Goal: Ask a question

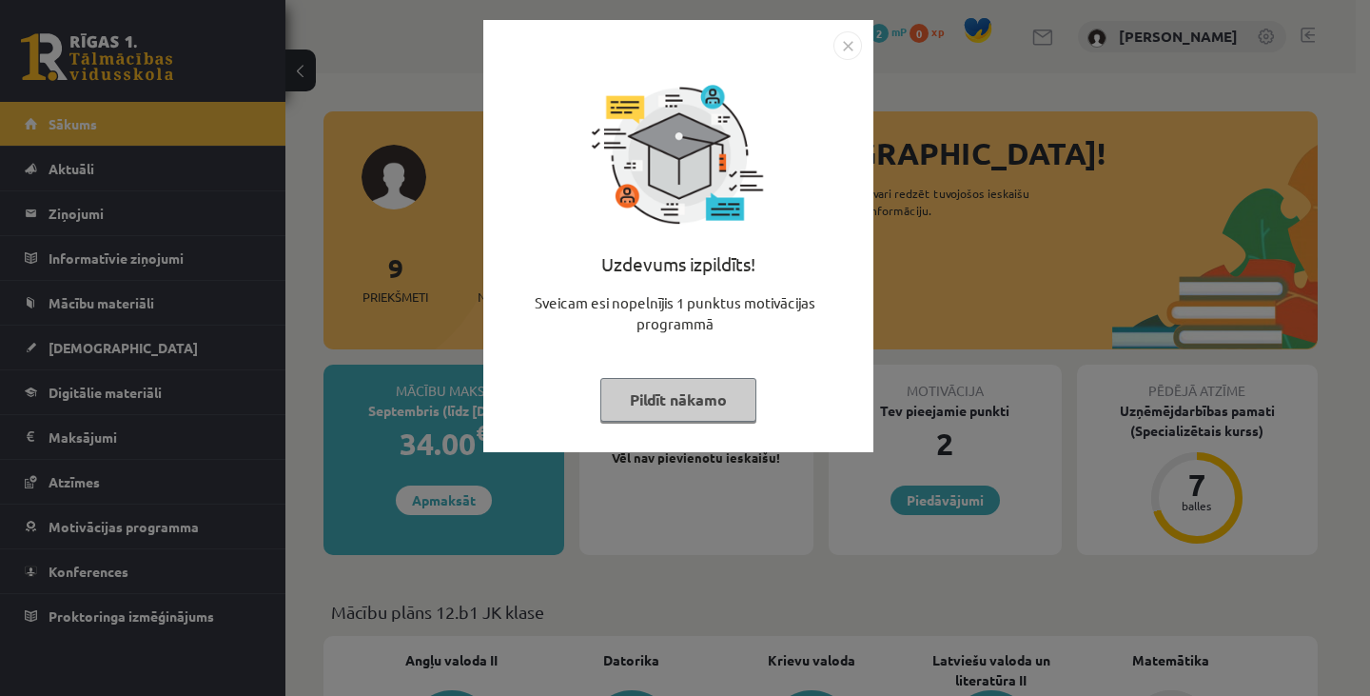
click at [685, 403] on button "Pildīt nākamo" at bounding box center [678, 400] width 156 height 44
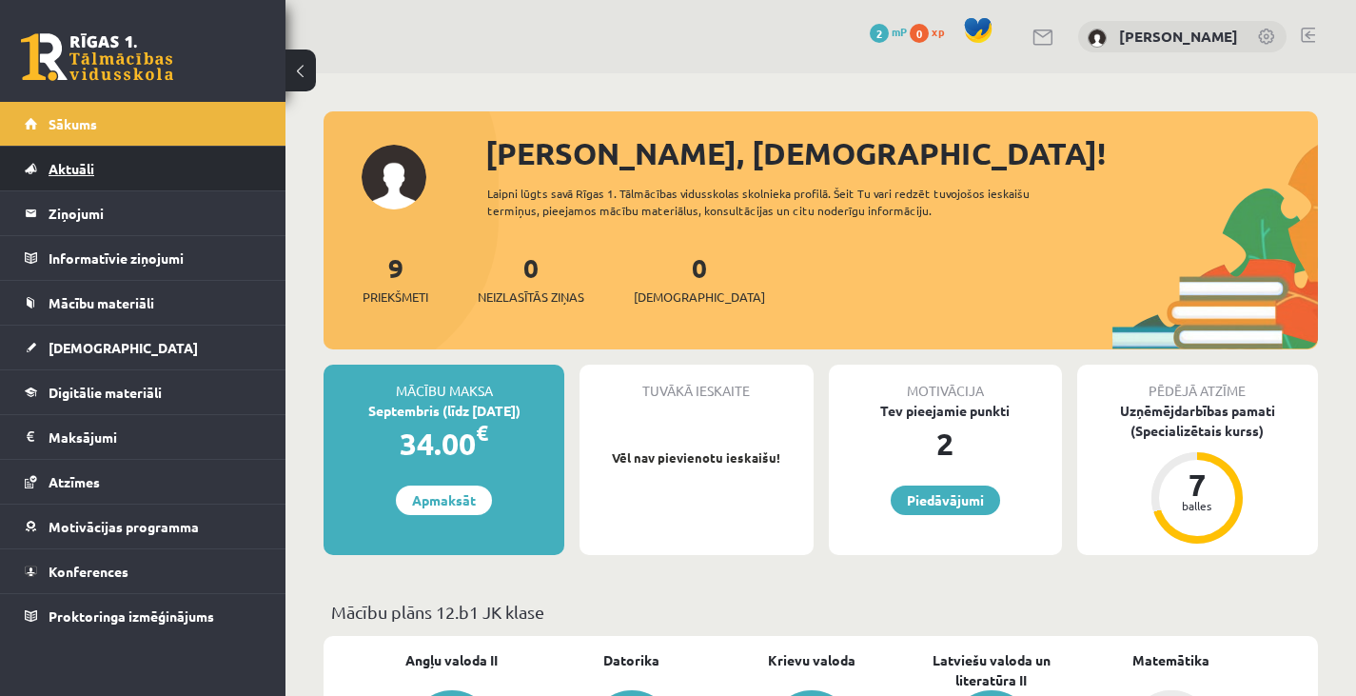
click at [88, 170] on span "Aktuāli" at bounding box center [72, 168] width 46 height 17
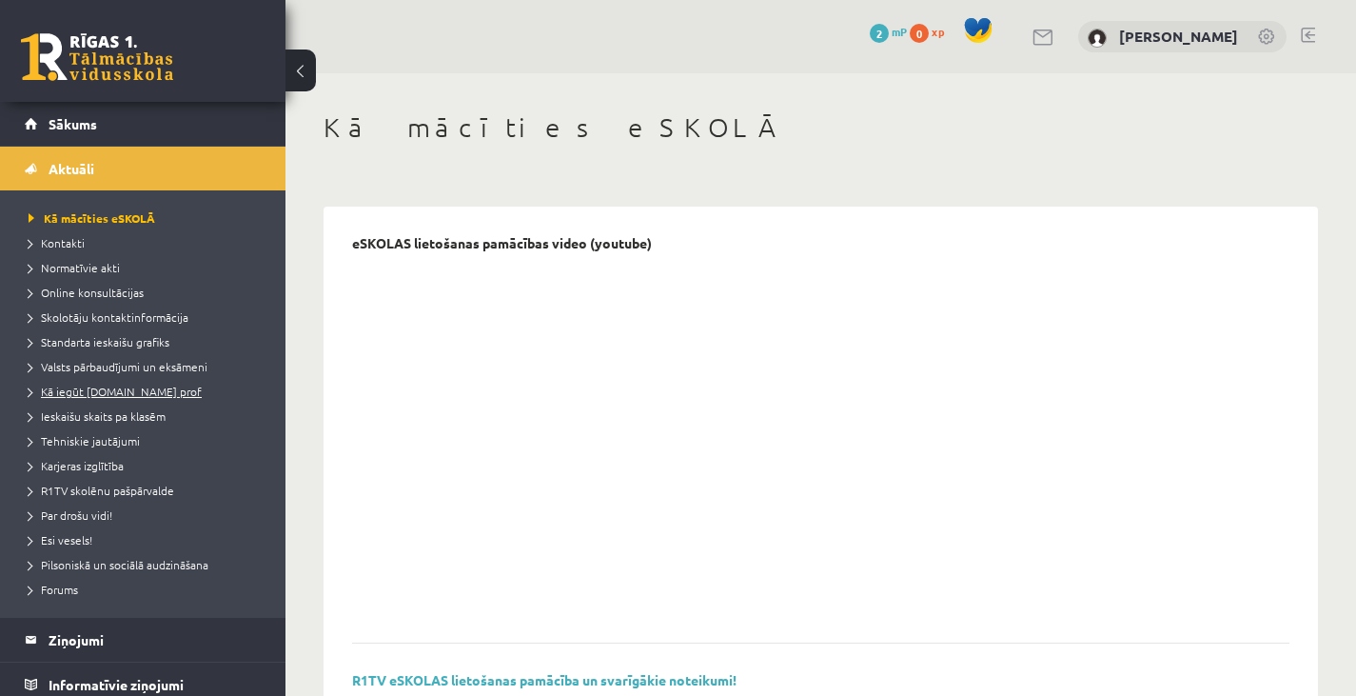
click at [147, 385] on span "Kā iegūt [DOMAIN_NAME] prof" at bounding box center [115, 390] width 173 height 15
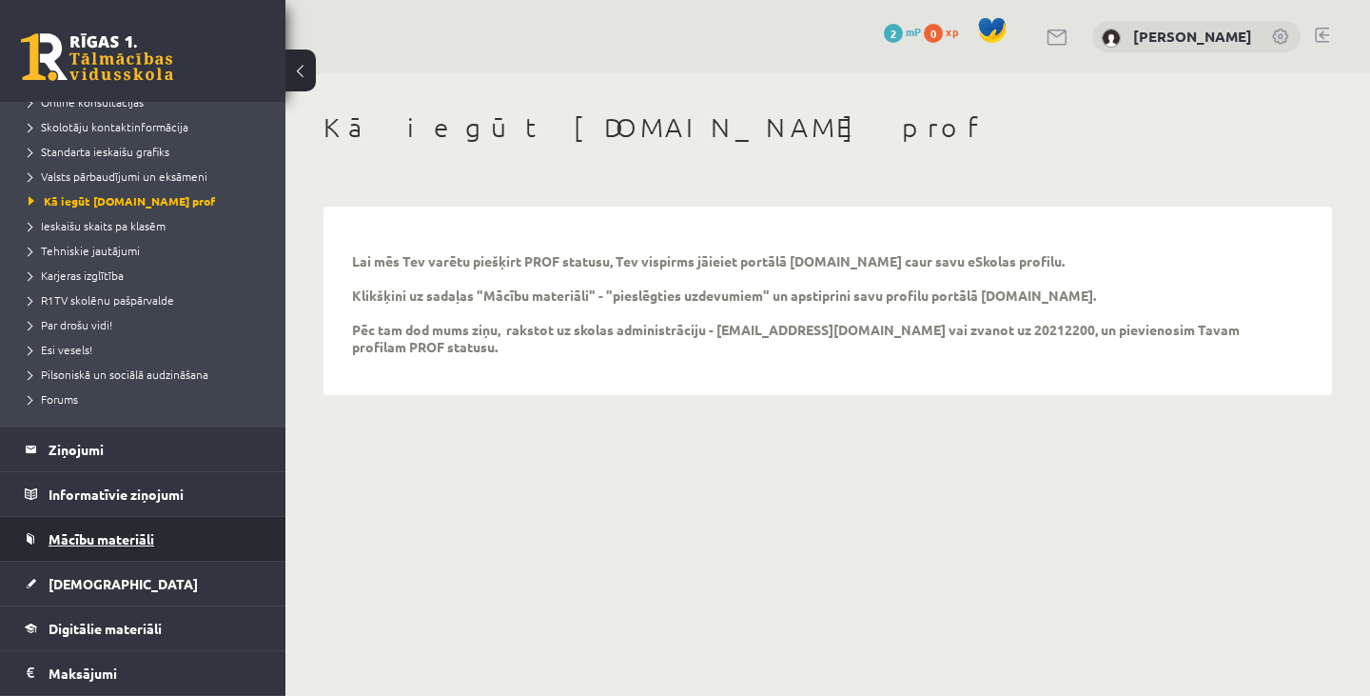
click at [119, 531] on span "Mācību materiāli" at bounding box center [102, 538] width 106 height 17
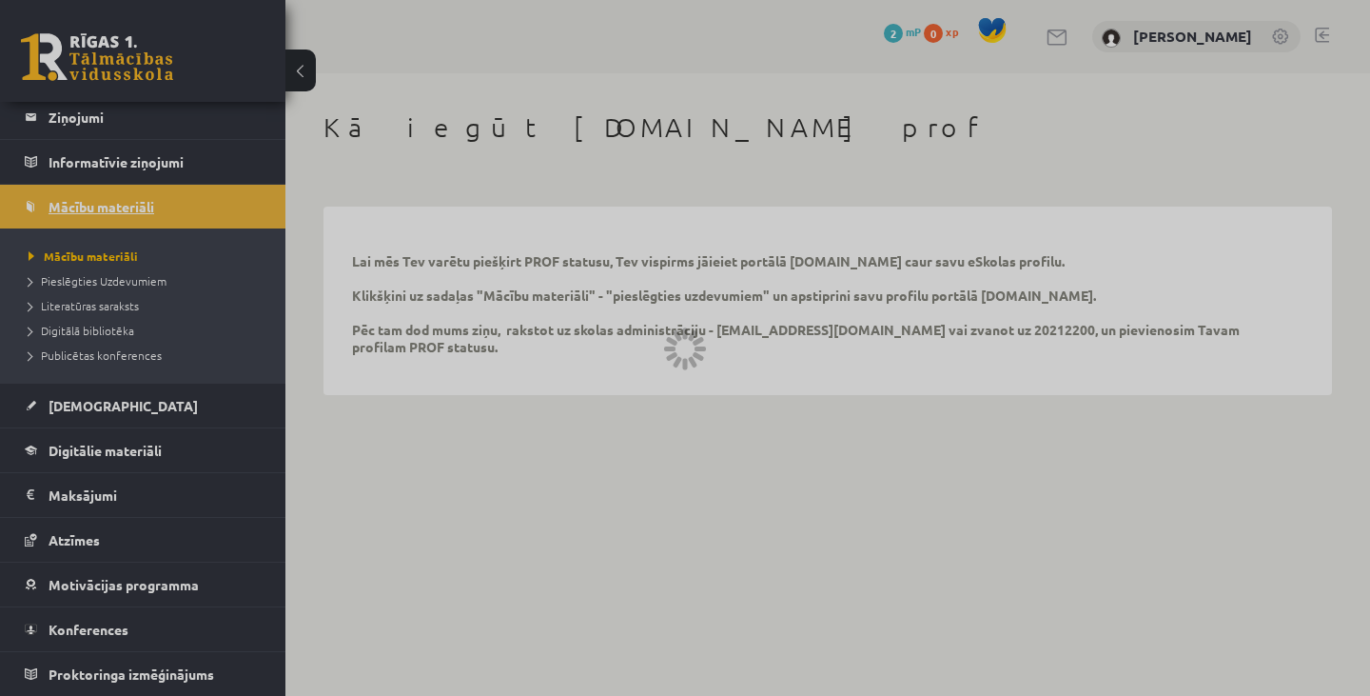
scroll to position [96, 0]
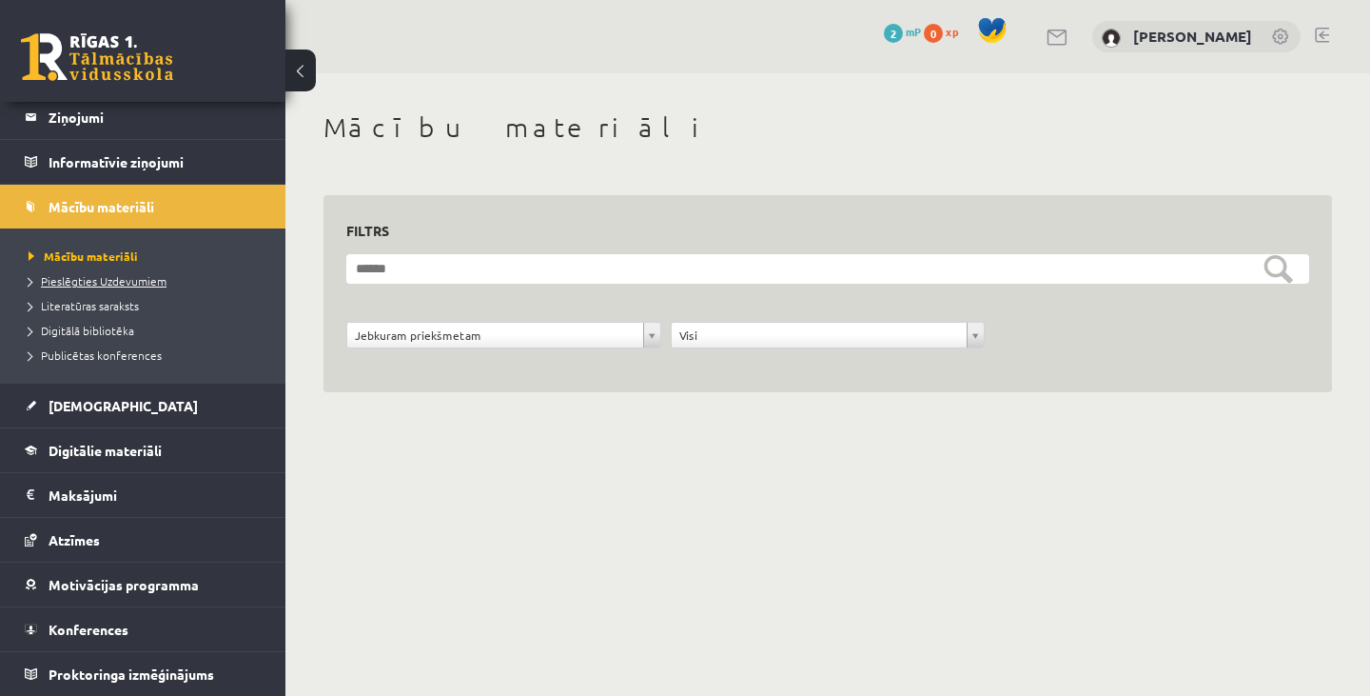
click at [114, 284] on span "Pieslēgties Uzdevumiem" at bounding box center [98, 280] width 138 height 15
click at [126, 276] on span "Pieslēgties Uzdevumiem" at bounding box center [104, 280] width 151 height 15
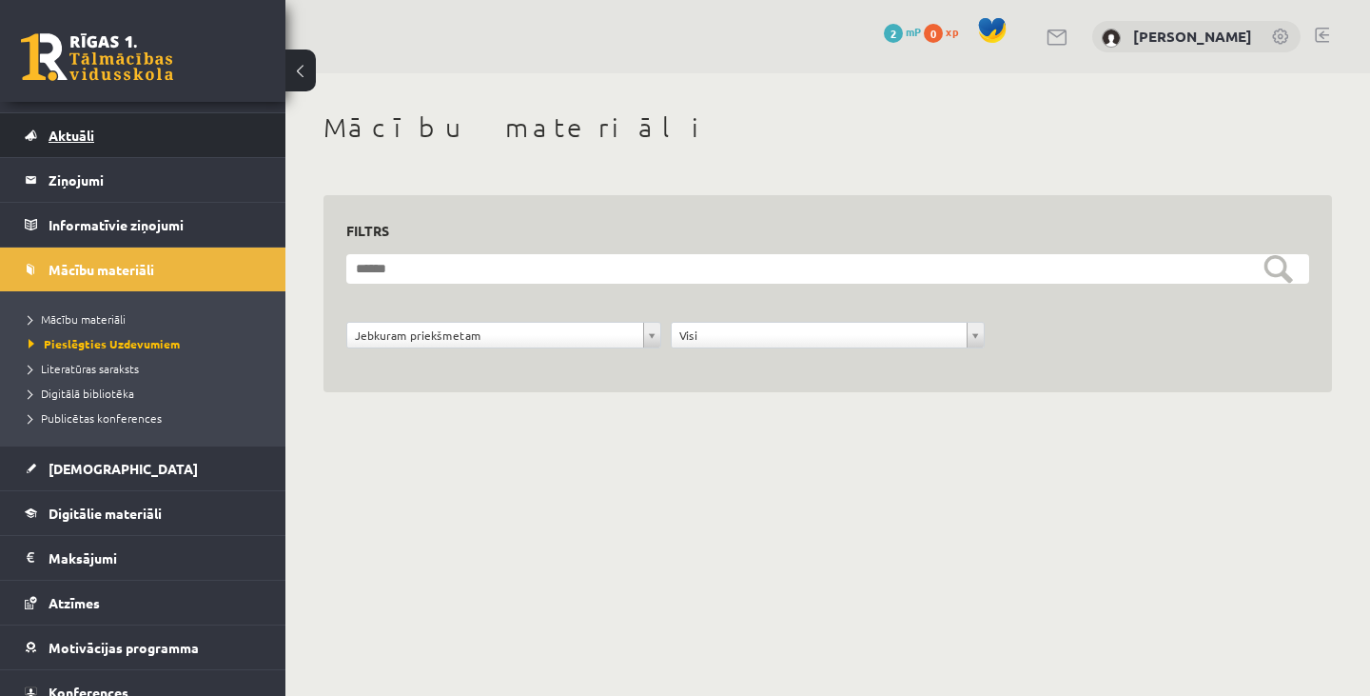
scroll to position [0, 0]
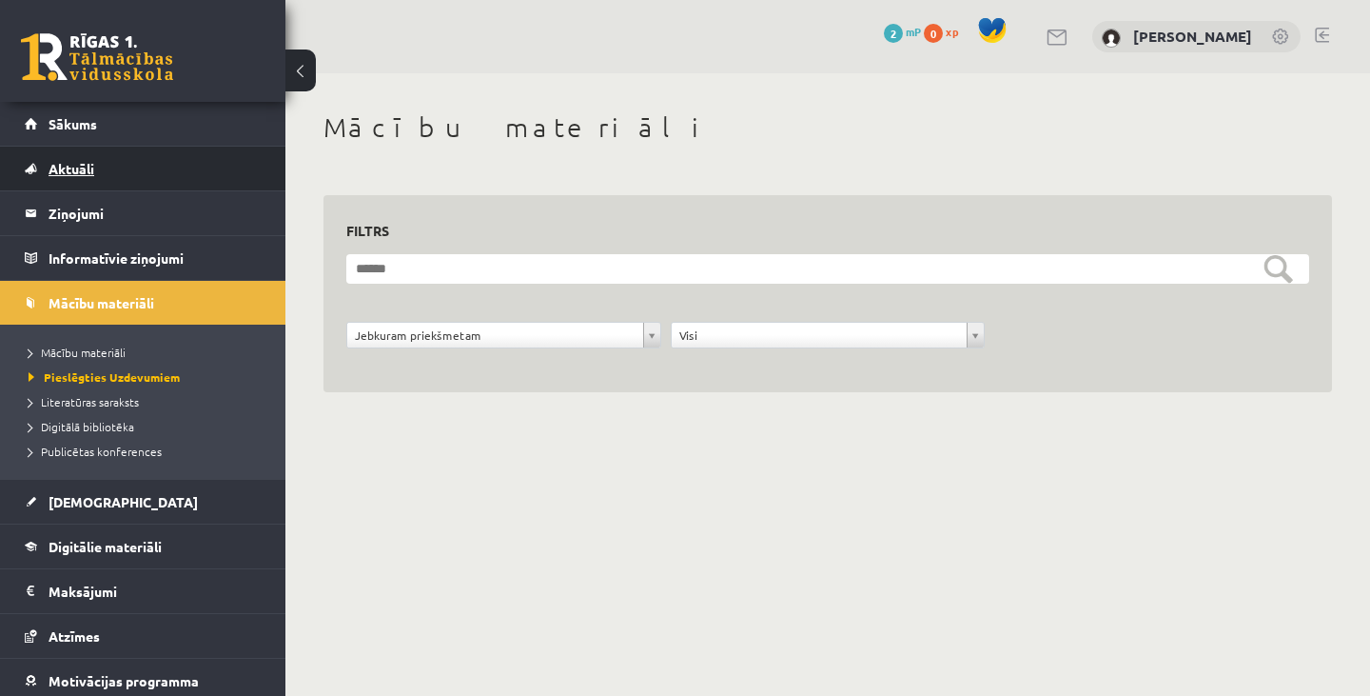
click at [76, 167] on span "Aktuāli" at bounding box center [72, 168] width 46 height 17
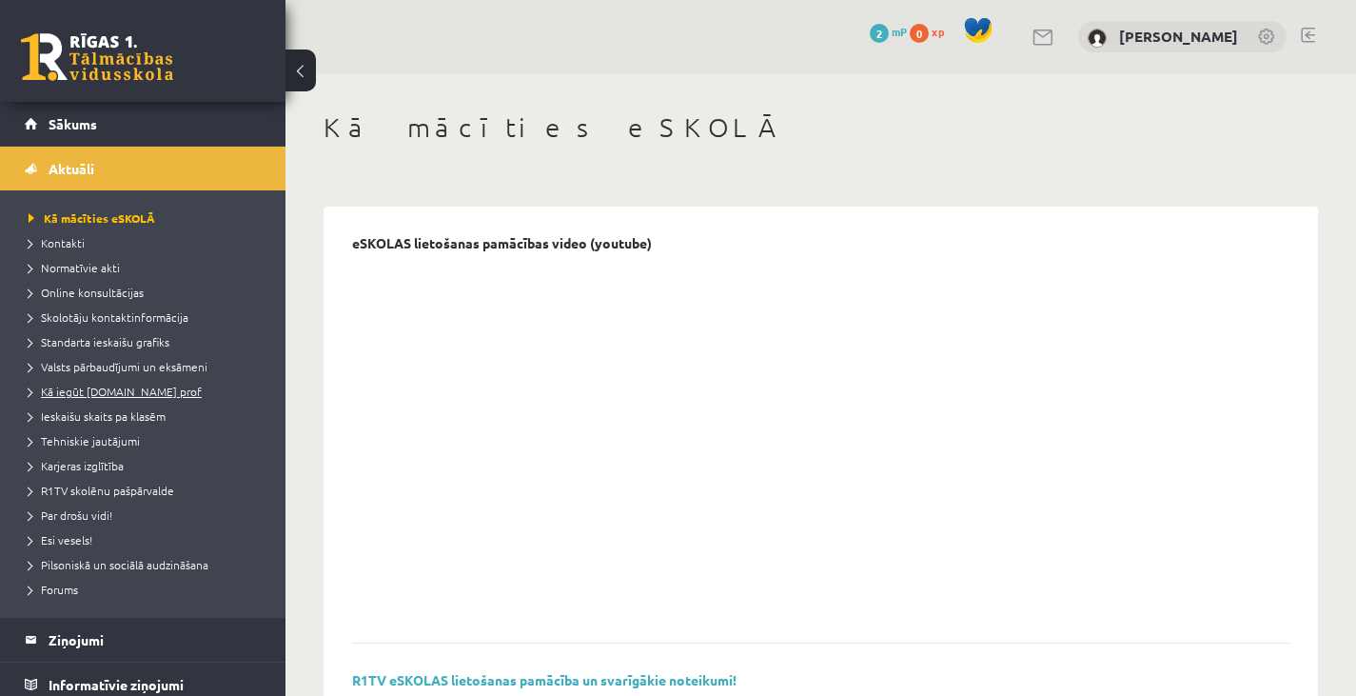
click at [123, 383] on link "Kā iegūt [DOMAIN_NAME] prof" at bounding box center [148, 391] width 238 height 17
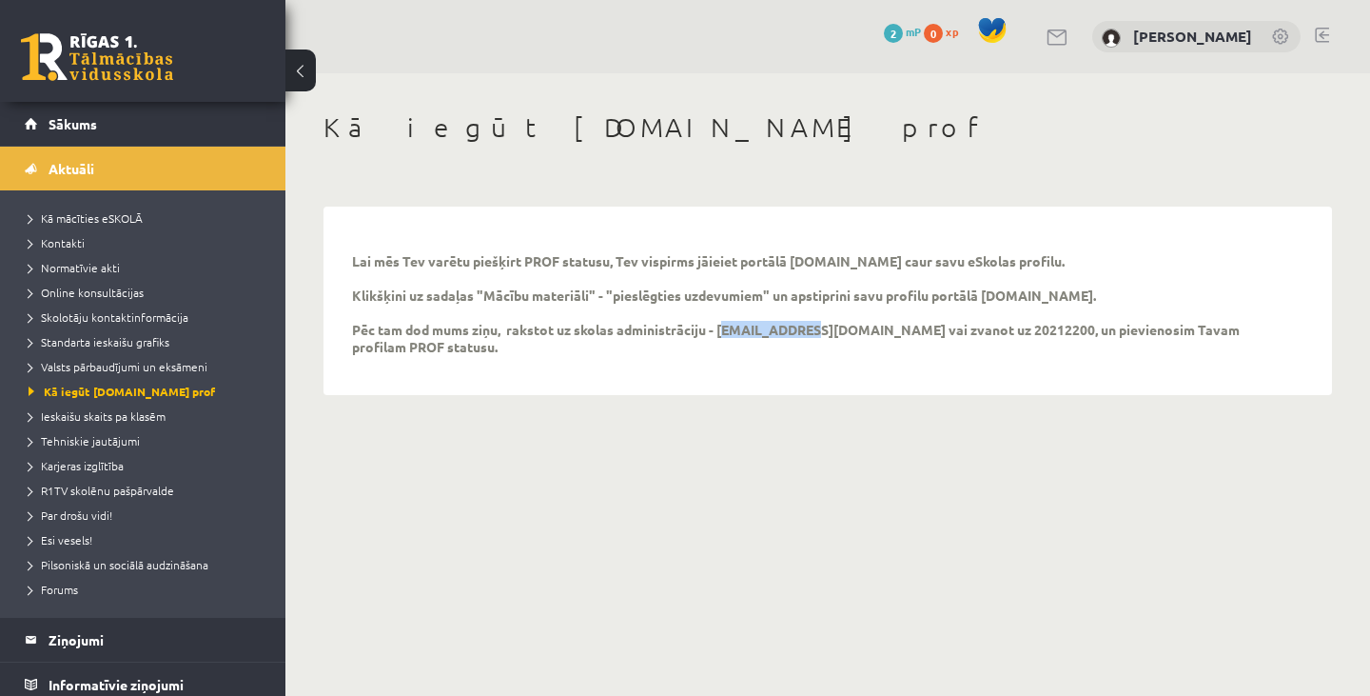
drag, startPoint x: 721, startPoint y: 331, endPoint x: 797, endPoint y: 333, distance: 76.1
click at [797, 333] on p "Lai mēs Tev varētu piešķirt PROF statusu, Tev vispirms jāieiet portālā [DOMAIN_…" at bounding box center [813, 303] width 923 height 103
copy p "info@r1tv.lv"
click at [100, 121] on link "Sākums" at bounding box center [143, 124] width 237 height 44
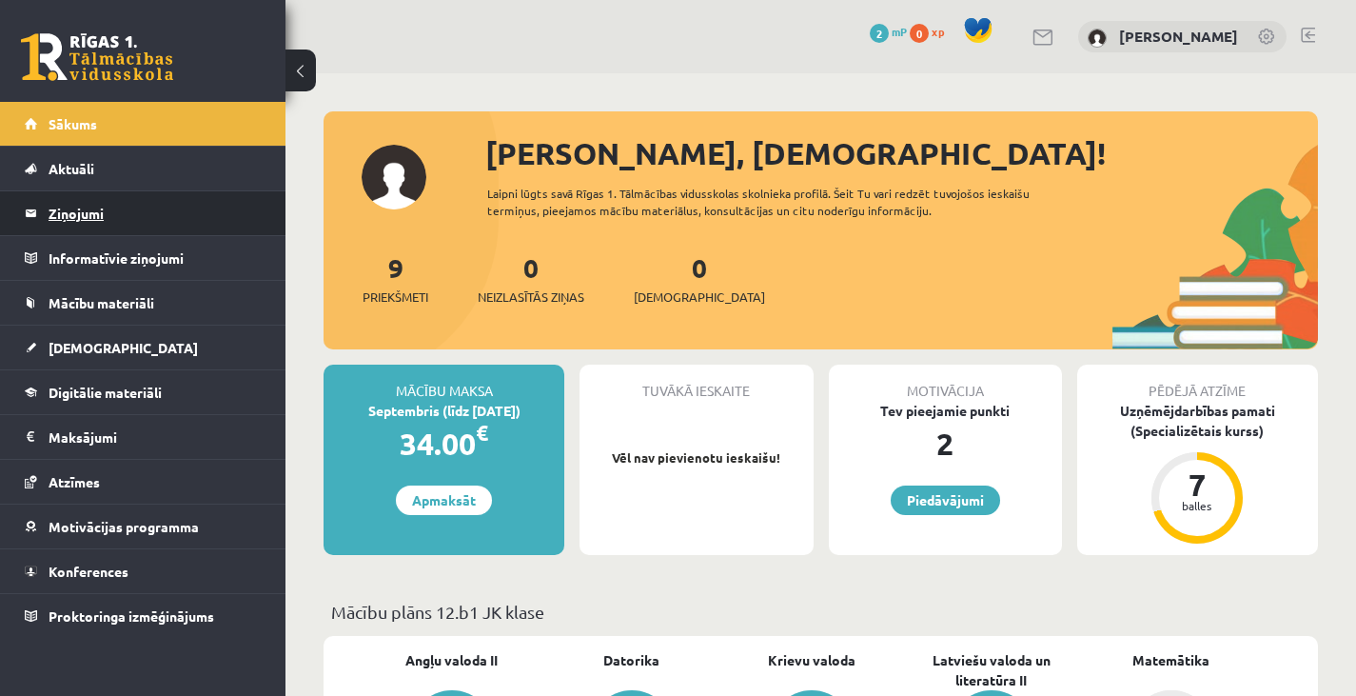
click at [86, 219] on legend "Ziņojumi 0" at bounding box center [155, 213] width 213 height 44
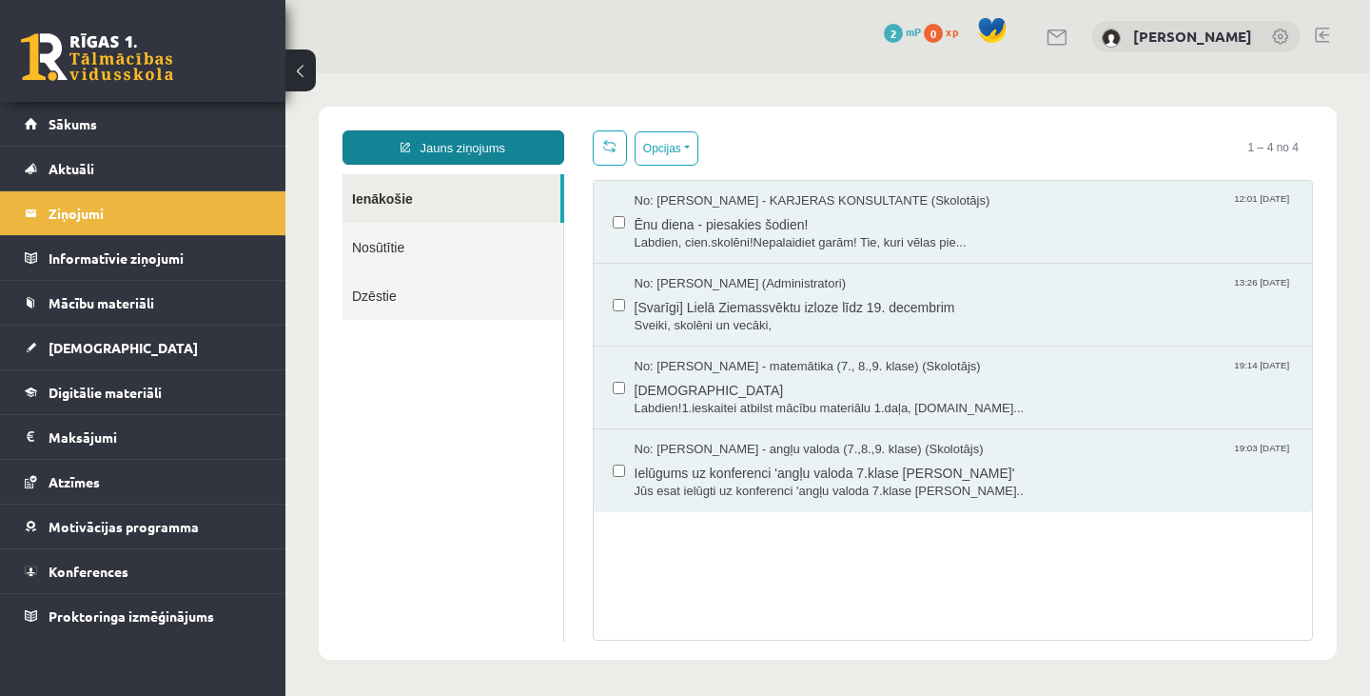
click at [475, 141] on link "Jauns ziņojums" at bounding box center [454, 147] width 222 height 34
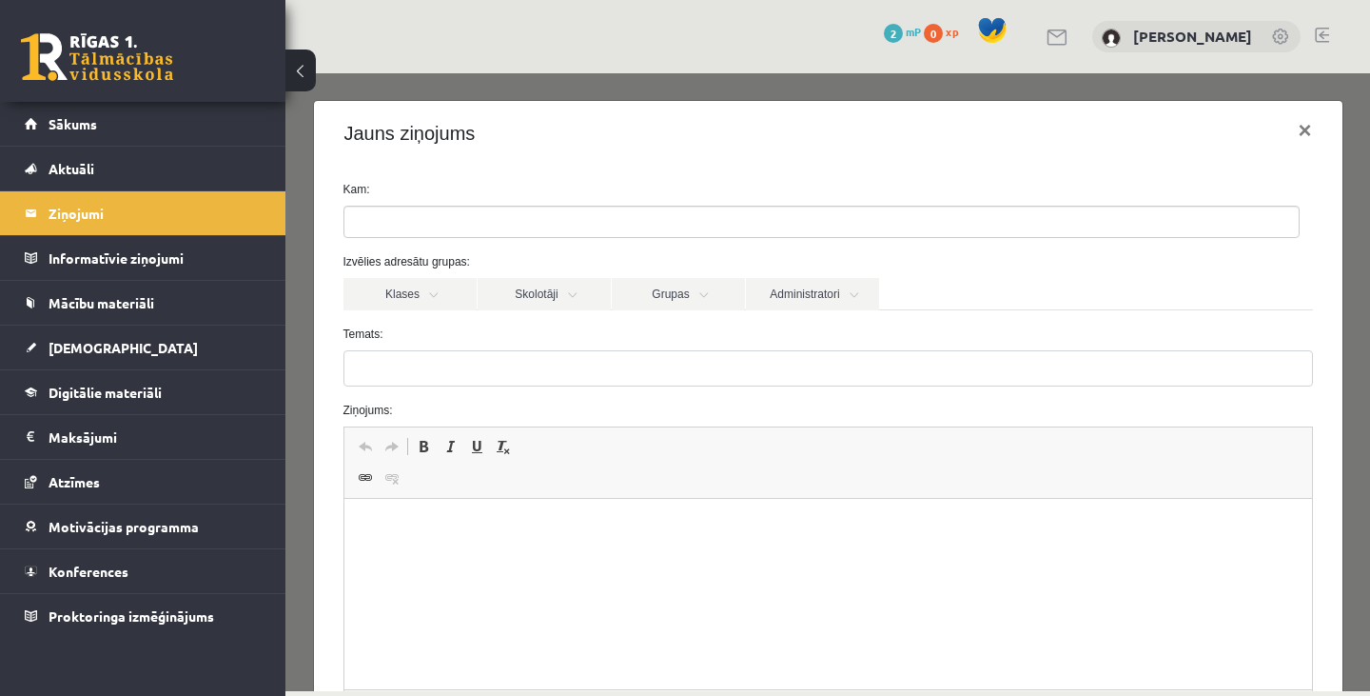
click at [420, 218] on ul at bounding box center [821, 221] width 954 height 30
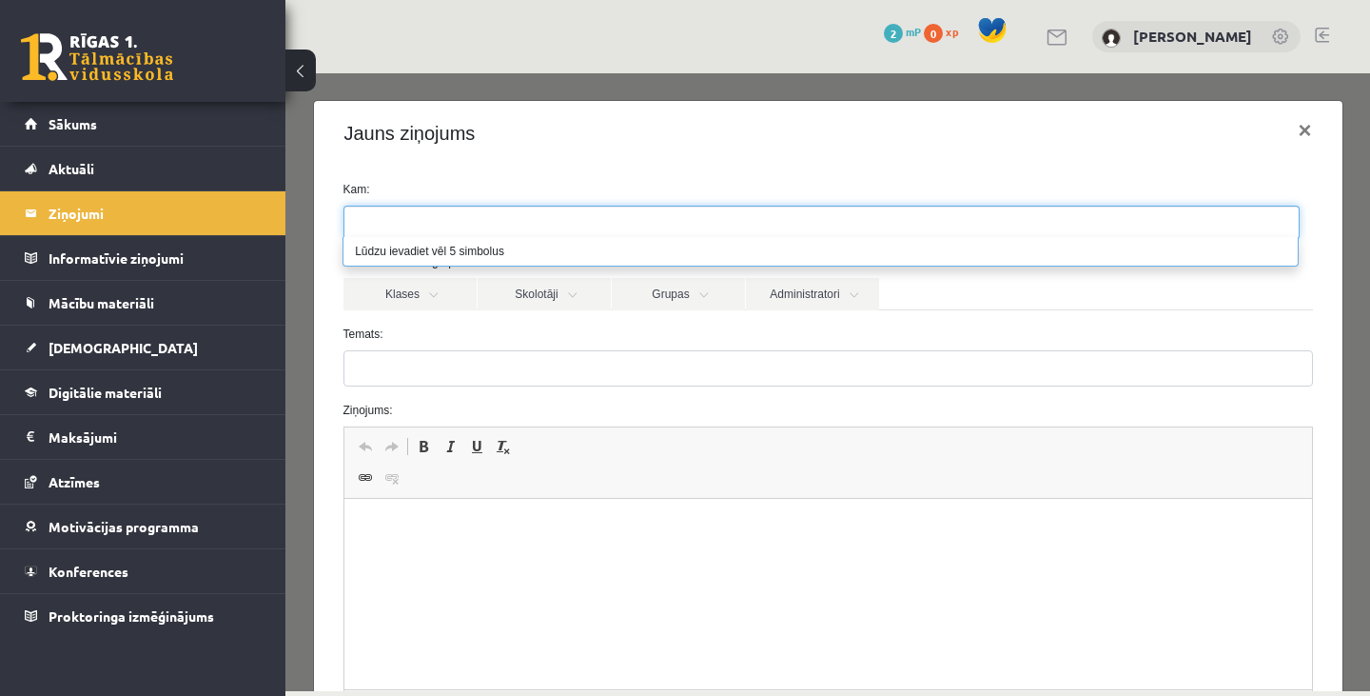
paste input "**********"
type input "**********"
click at [498, 325] on label "Temats:" at bounding box center [828, 333] width 998 height 17
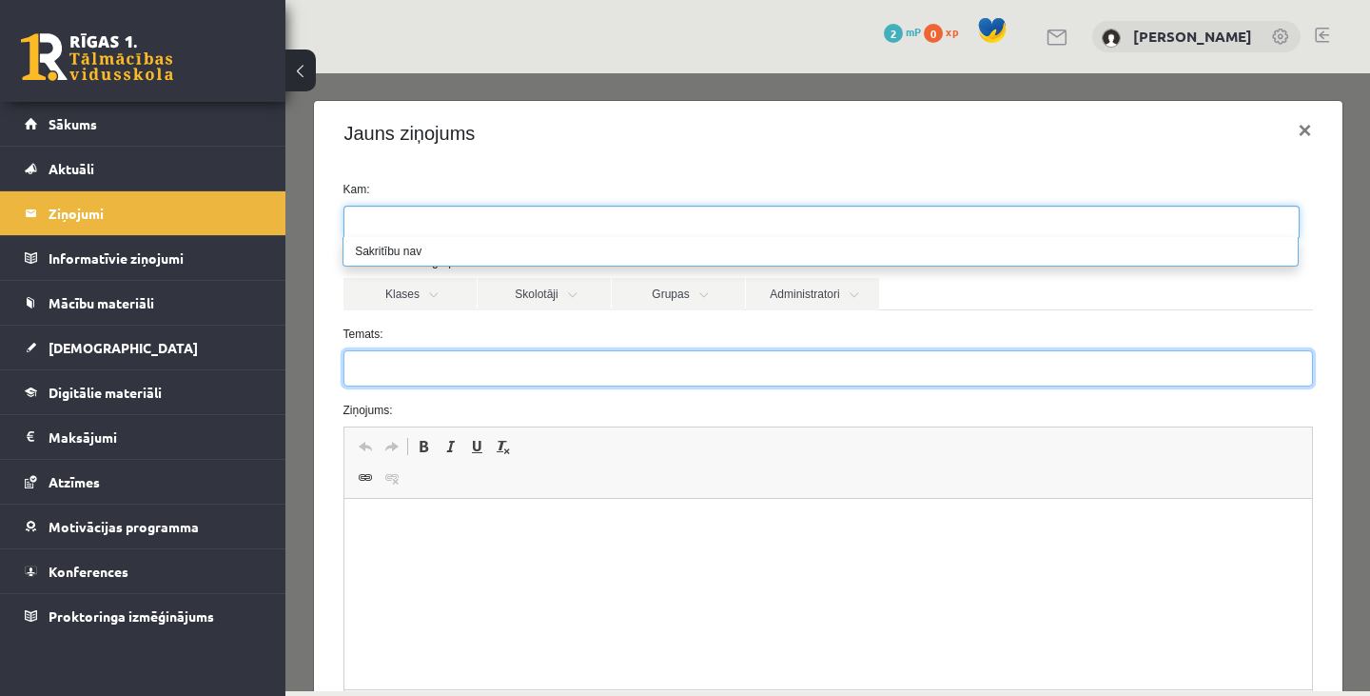
click at [498, 350] on input "Temats:" at bounding box center [829, 368] width 970 height 36
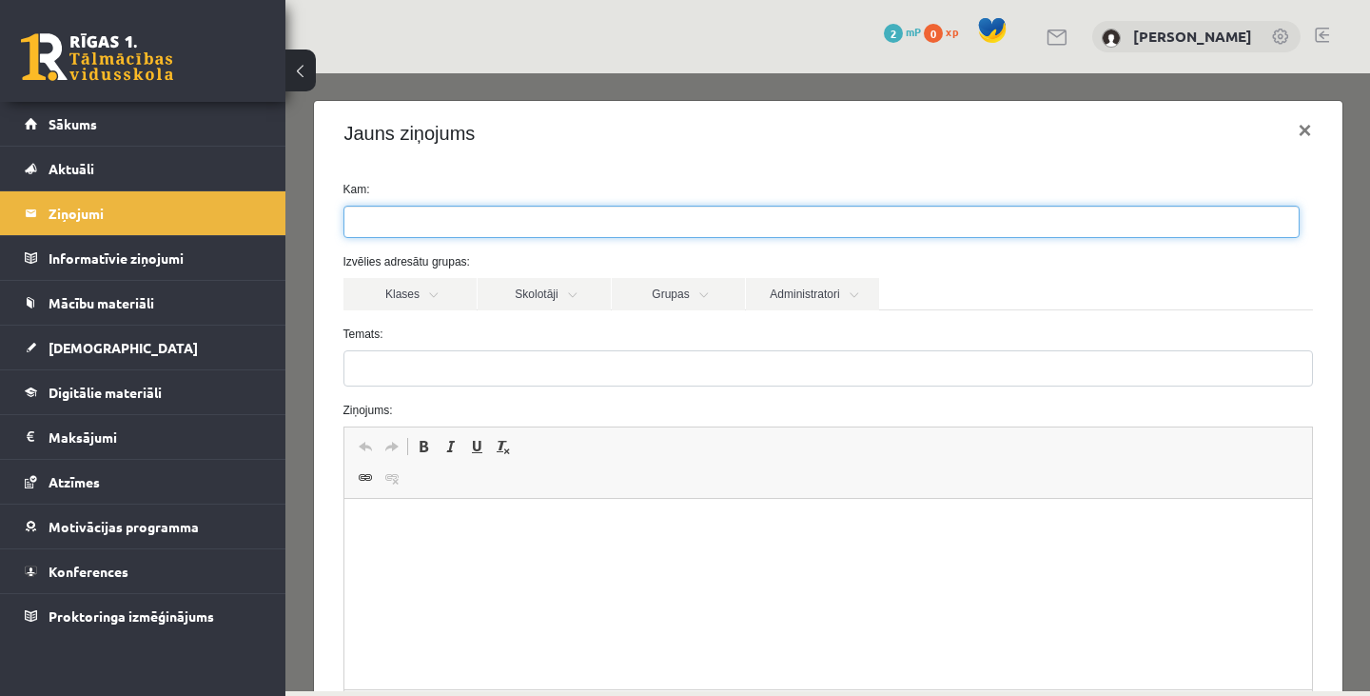
click at [444, 220] on input "search" at bounding box center [409, 221] width 130 height 30
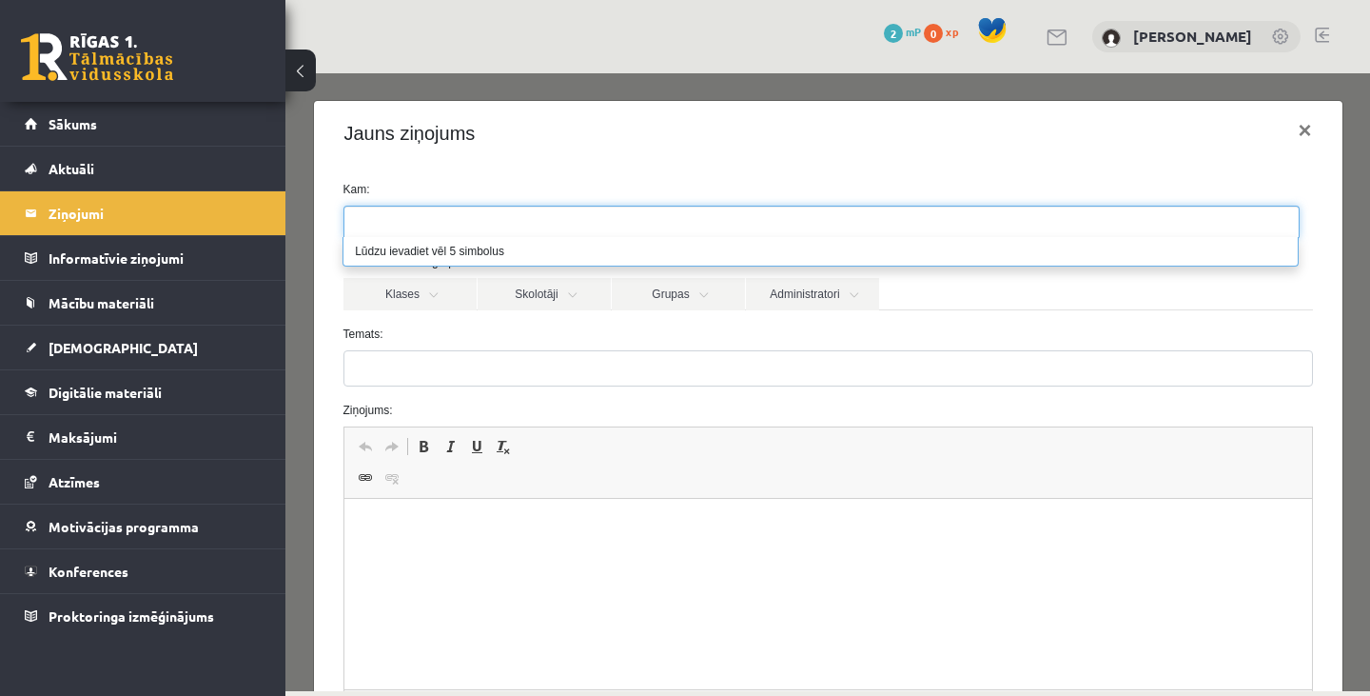
click at [540, 328] on label "Temats:" at bounding box center [828, 333] width 998 height 17
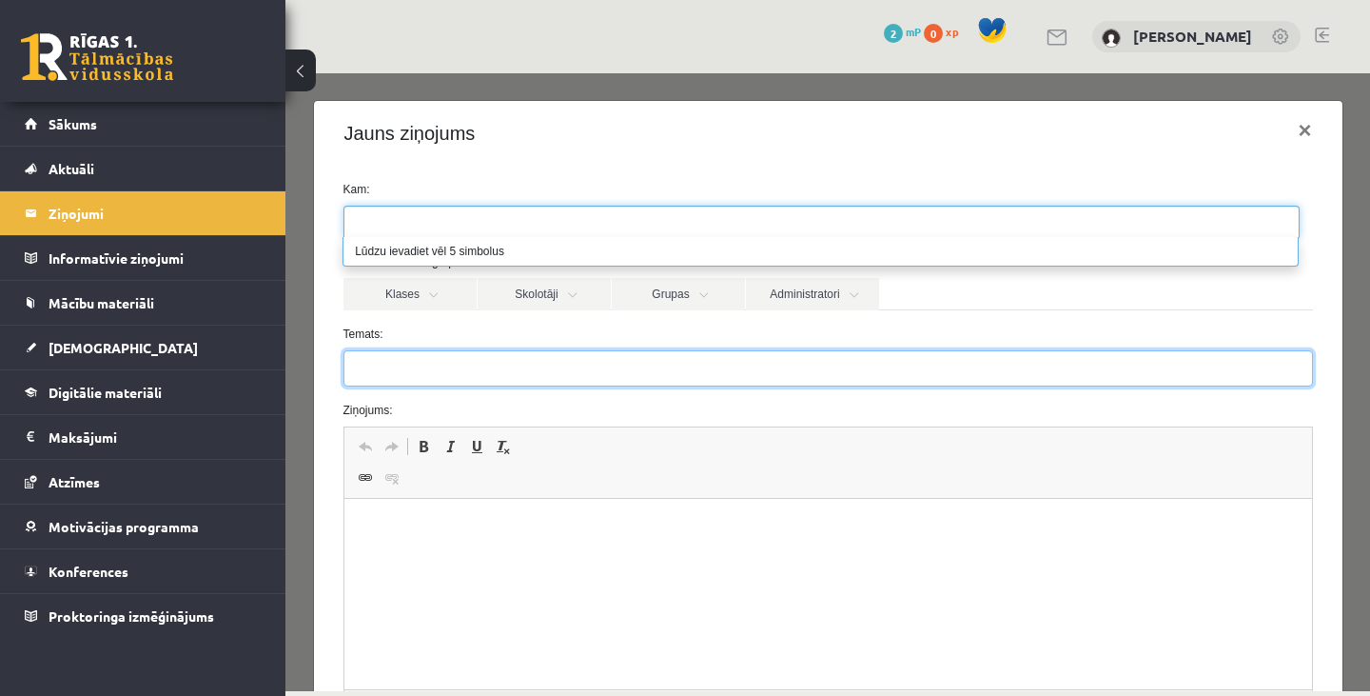
click at [540, 350] on input "Temats:" at bounding box center [829, 368] width 970 height 36
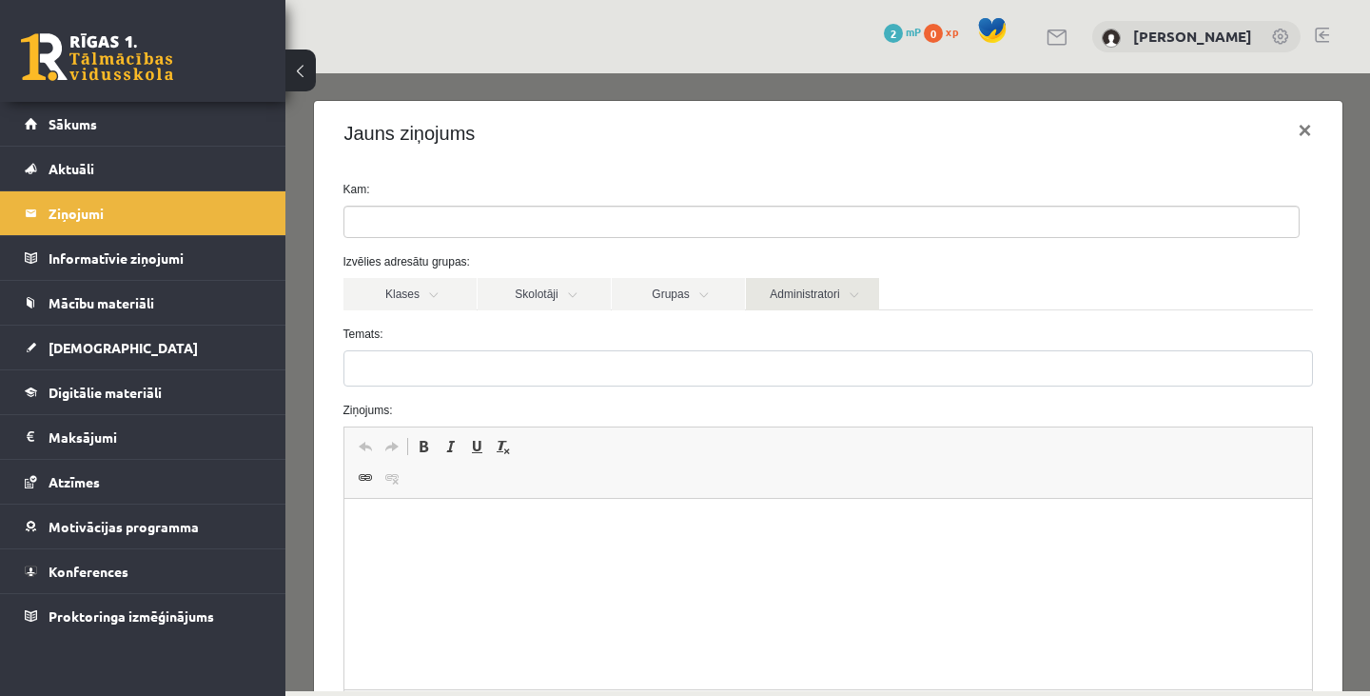
click at [791, 296] on link "Administratori" at bounding box center [812, 294] width 133 height 32
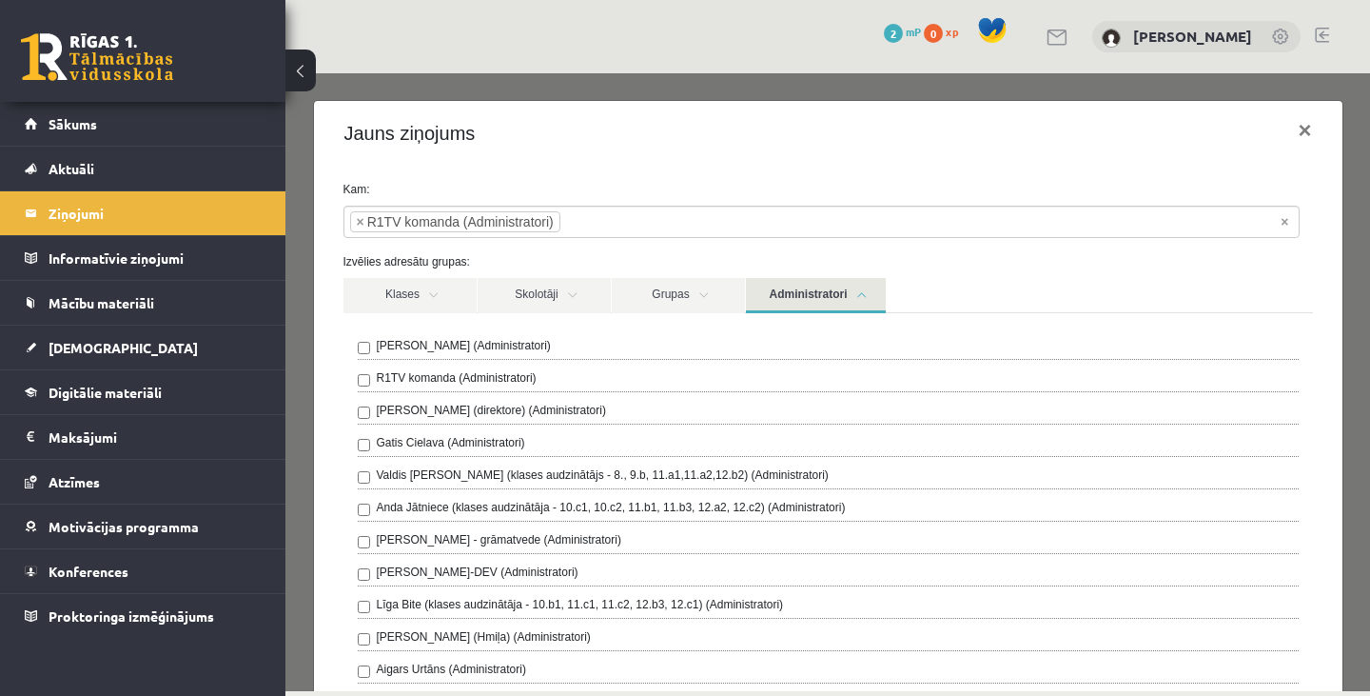
click at [1004, 263] on label "Izvēlies adresātu grupas:" at bounding box center [828, 261] width 998 height 17
click at [1134, 127] on div "Jauns ziņojums ×" at bounding box center [828, 133] width 1029 height 65
click at [1291, 127] on button "×" at bounding box center [1305, 130] width 44 height 53
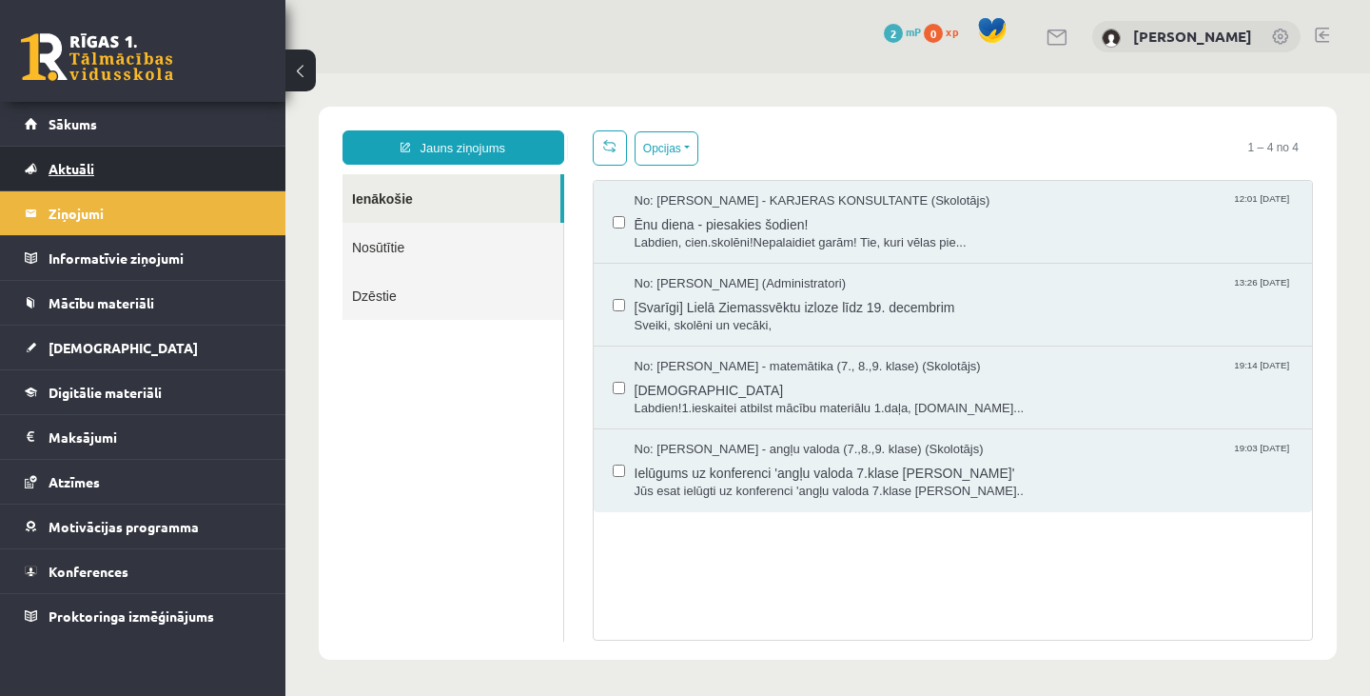
click at [88, 171] on span "Aktuāli" at bounding box center [72, 168] width 46 height 17
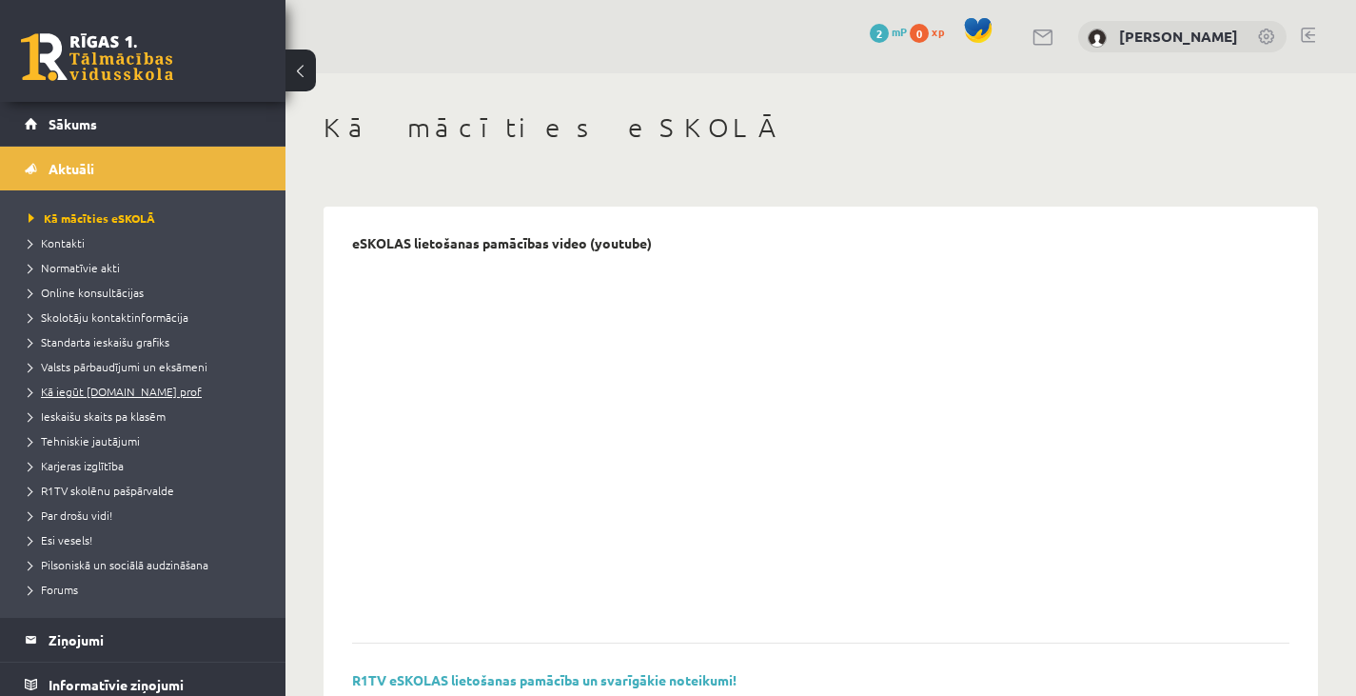
click at [130, 392] on span "Kā iegūt [DOMAIN_NAME] prof" at bounding box center [115, 390] width 173 height 15
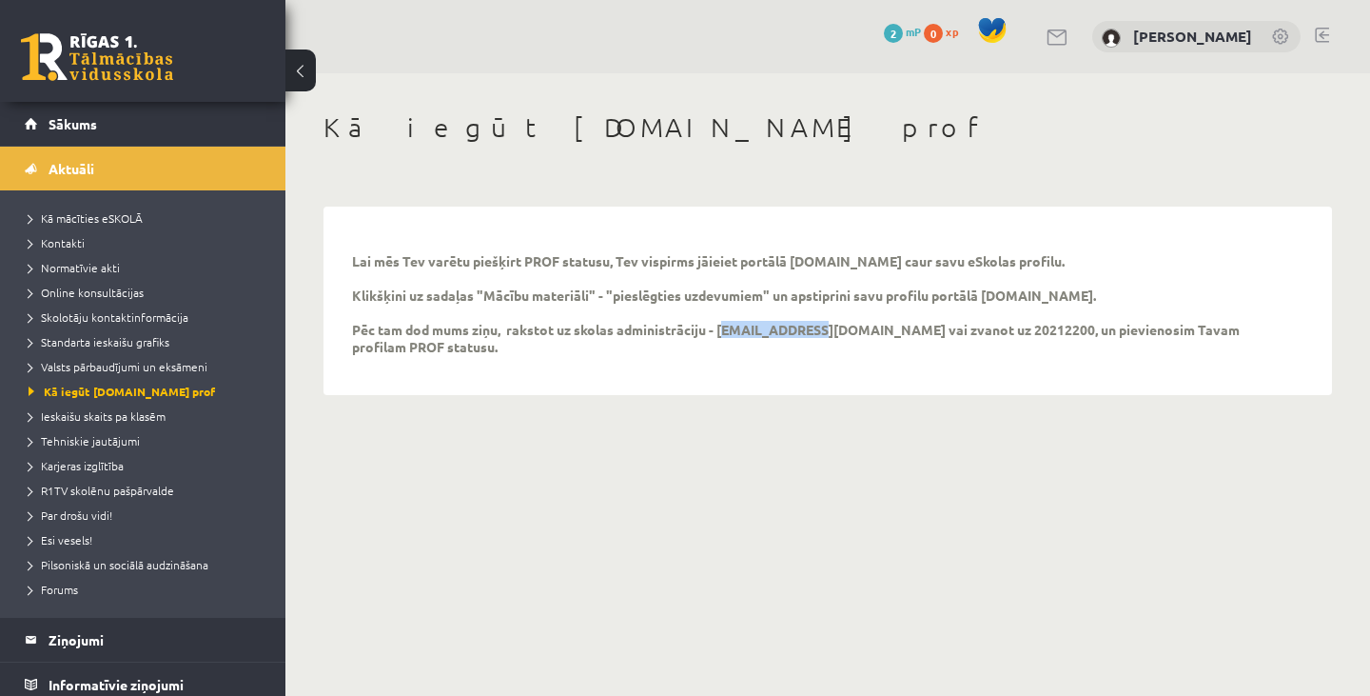
drag, startPoint x: 732, startPoint y: 329, endPoint x: 802, endPoint y: 332, distance: 70.5
click at [802, 332] on p "Lai mēs Tev varētu piešķirt PROF statusu, Tev vispirms jāieiet portālā [DOMAIN_…" at bounding box center [813, 303] width 923 height 103
click at [76, 235] on link "Kontakti" at bounding box center [148, 242] width 238 height 17
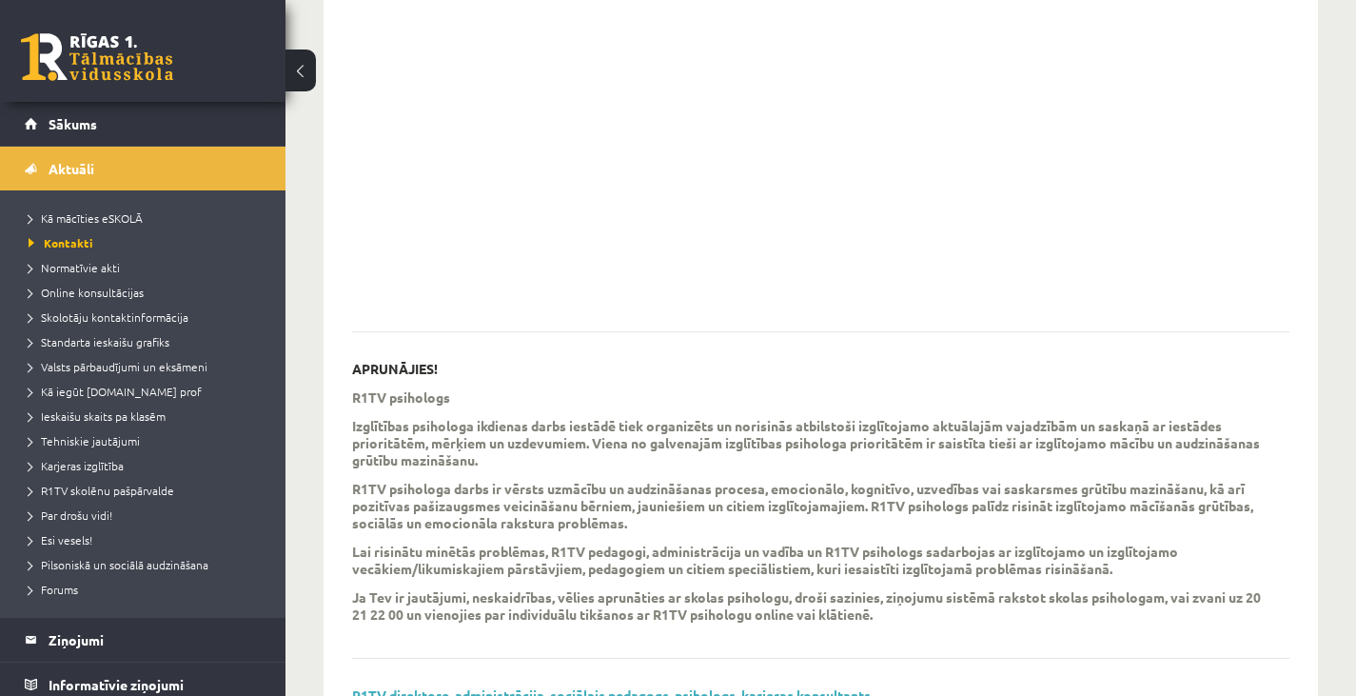
scroll to position [476, 0]
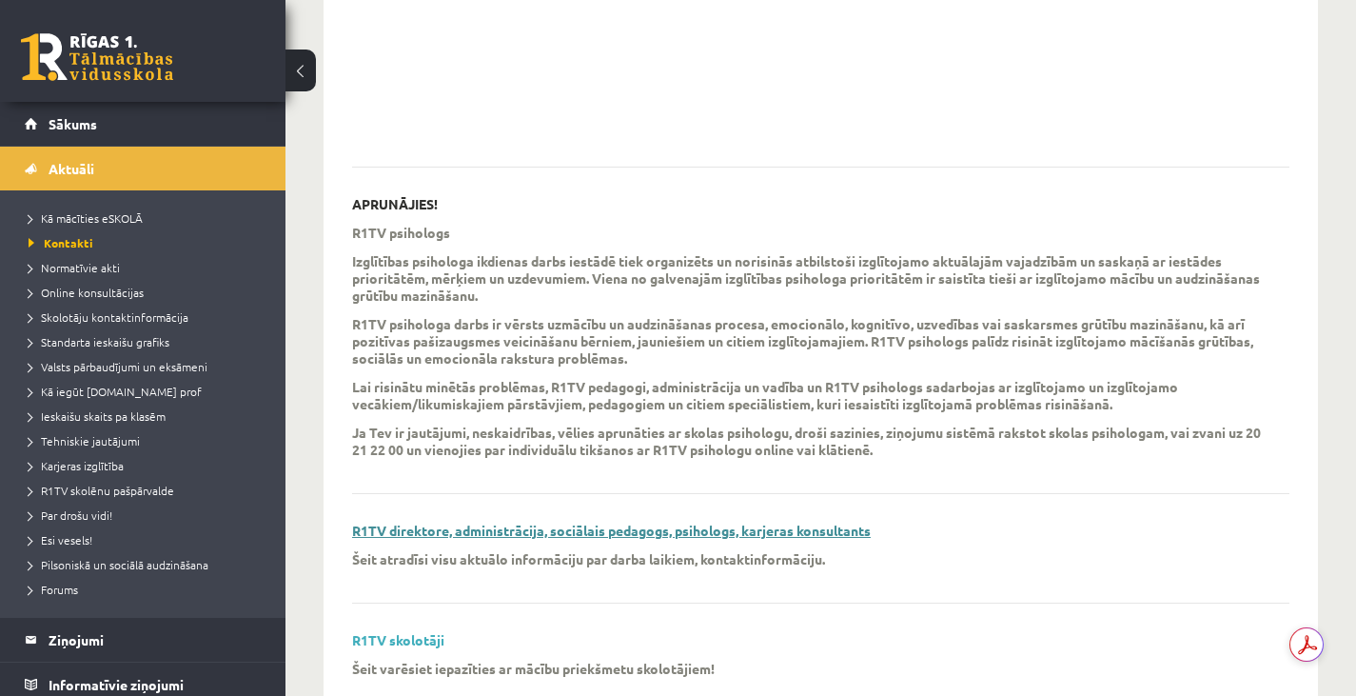
click at [498, 525] on link "R1TV direktore, administrācija, sociālais pedagogs, psihologs, karjeras konsult…" at bounding box center [611, 529] width 519 height 17
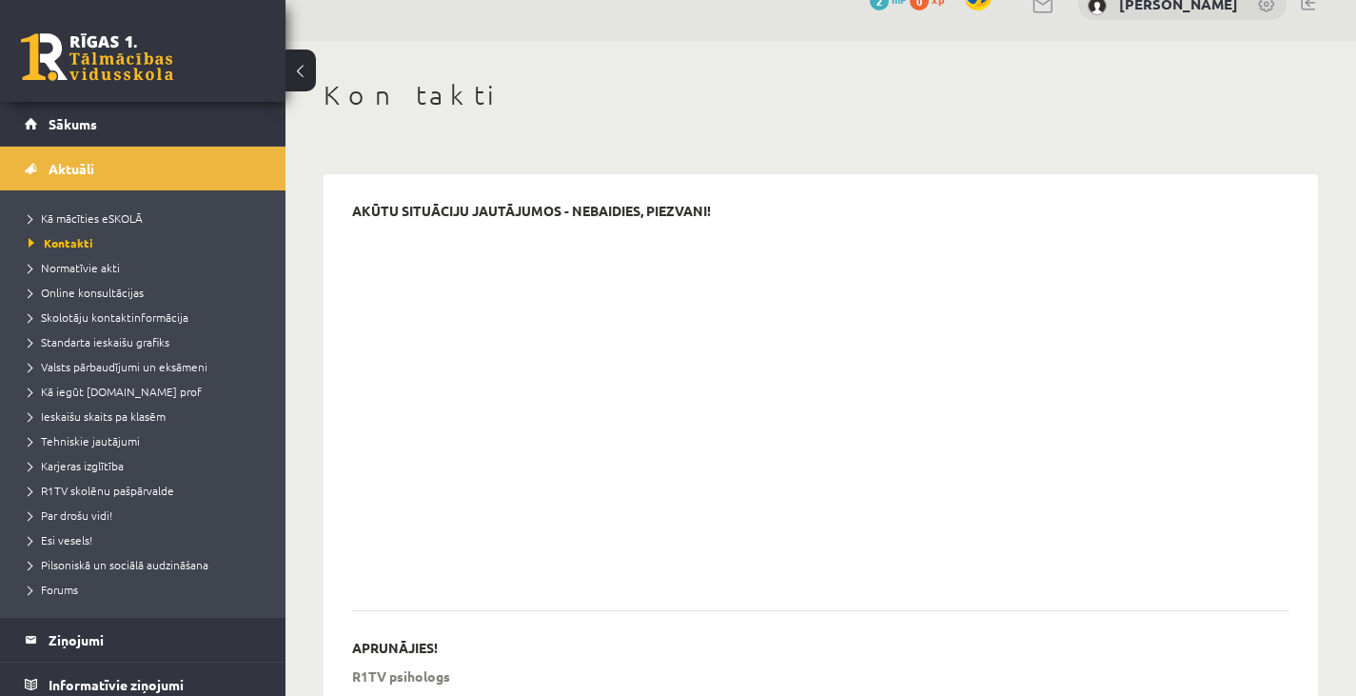
scroll to position [0, 0]
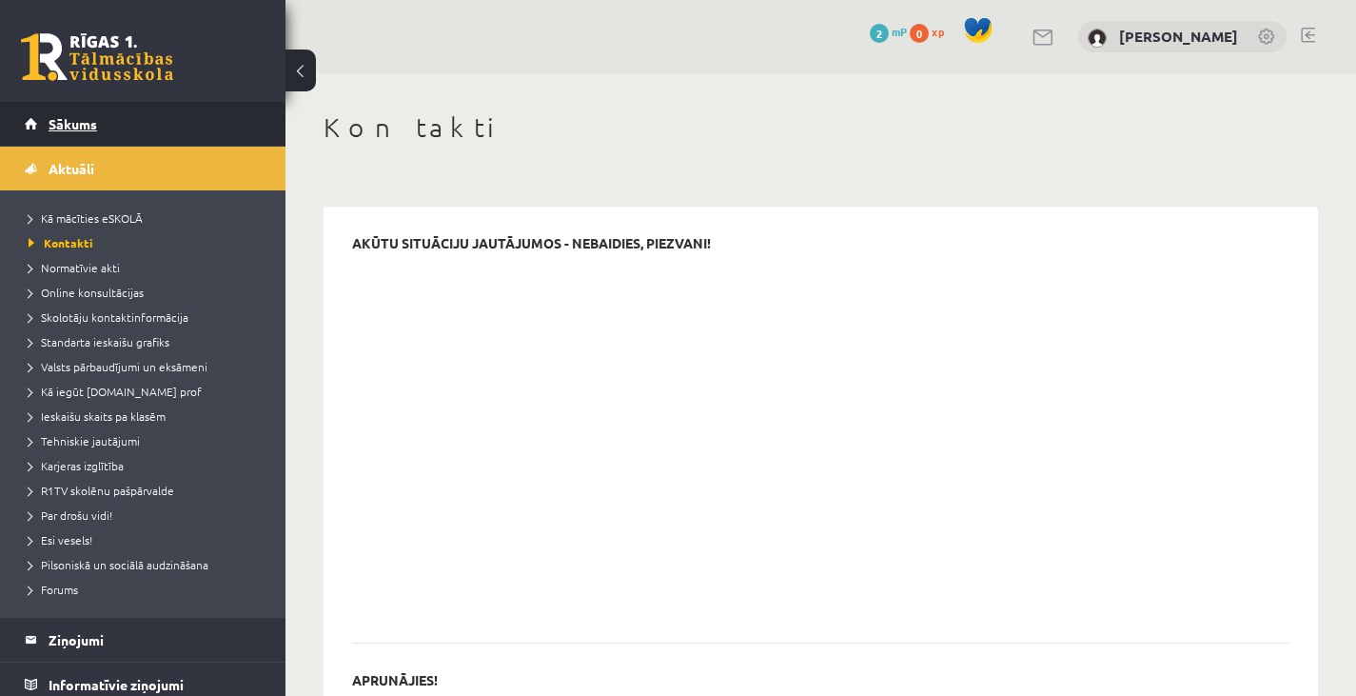
click at [82, 124] on span "Sākums" at bounding box center [73, 123] width 49 height 17
